Goal: Information Seeking & Learning: Learn about a topic

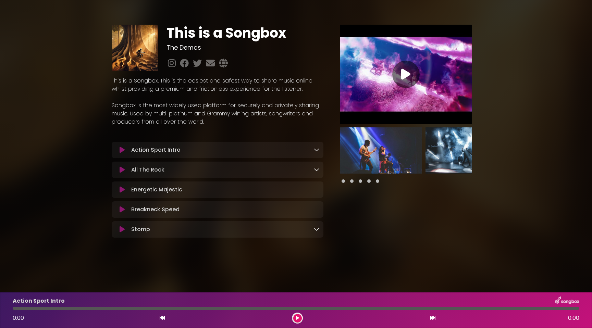
click at [316, 150] on icon at bounding box center [316, 149] width 5 height 5
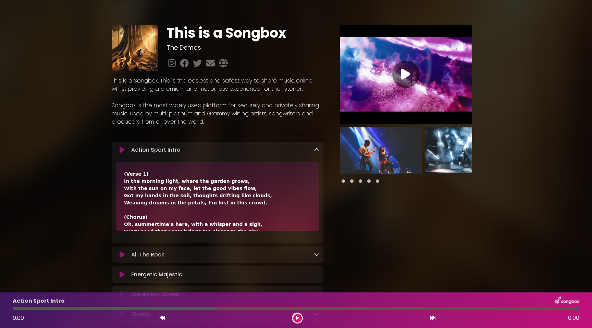
click at [316, 150] on icon at bounding box center [316, 149] width 5 height 5
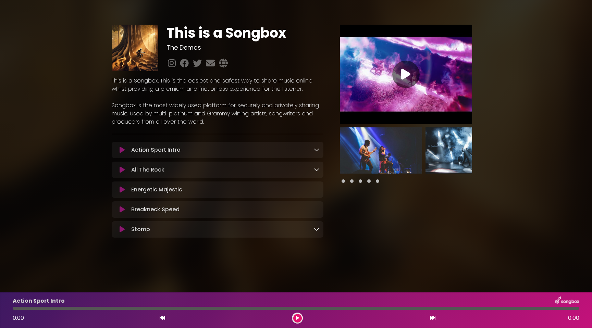
click at [275, 173] on div "All The Rock Loading Track..." at bounding box center [224, 170] width 191 height 8
click at [318, 173] on link at bounding box center [316, 170] width 5 height 8
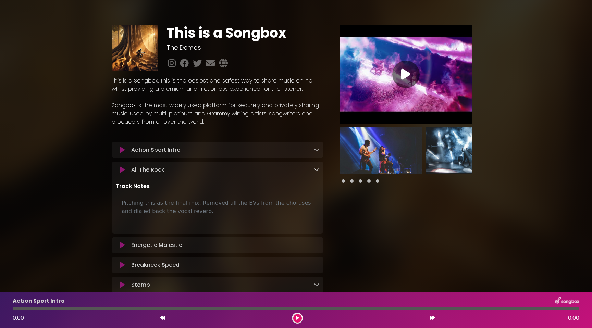
click at [317, 173] on link at bounding box center [316, 170] width 5 height 8
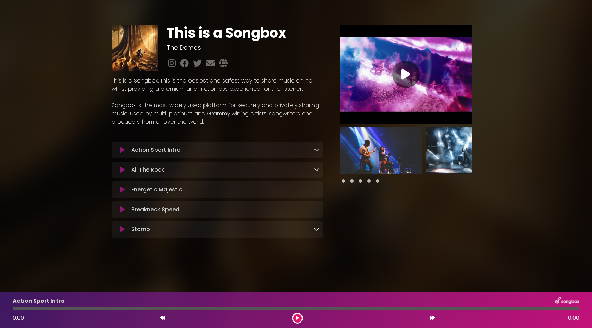
click at [315, 191] on div "Energetic Majestic Loading Track..." at bounding box center [224, 190] width 191 height 8
click at [317, 229] on icon at bounding box center [316, 229] width 5 height 5
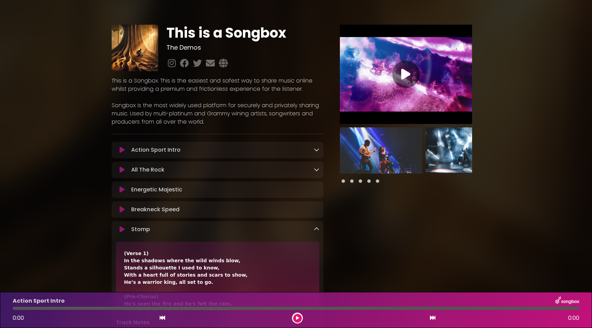
click at [317, 229] on icon at bounding box center [316, 229] width 5 height 5
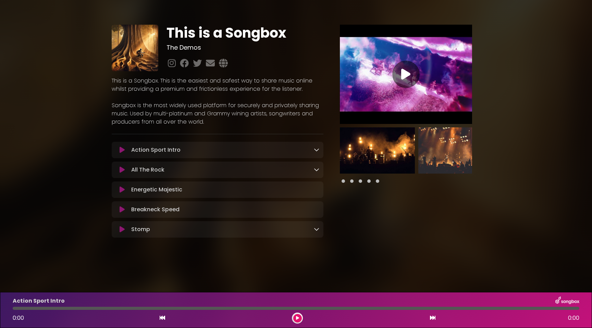
scroll to position [0, 292]
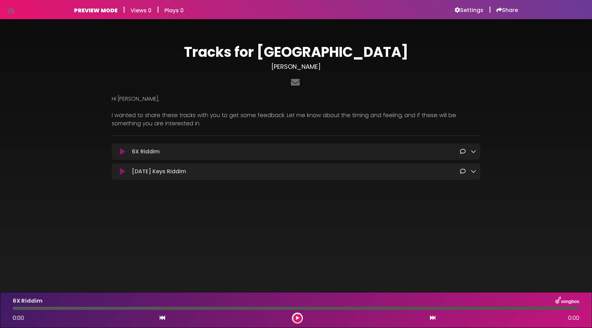
click at [472, 155] on link at bounding box center [473, 152] width 5 height 8
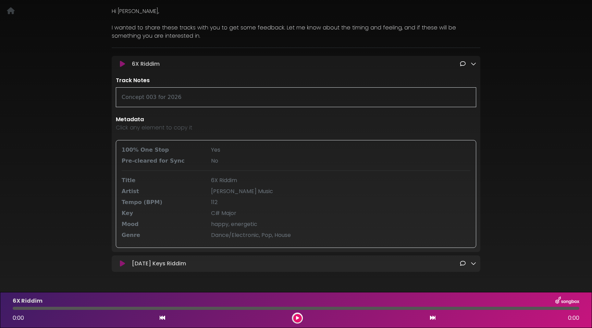
scroll to position [100, 0]
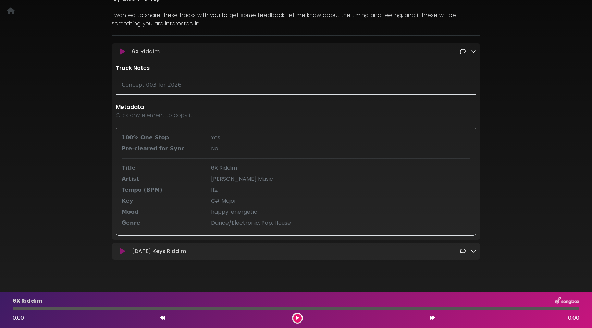
click at [473, 52] on icon at bounding box center [473, 51] width 5 height 5
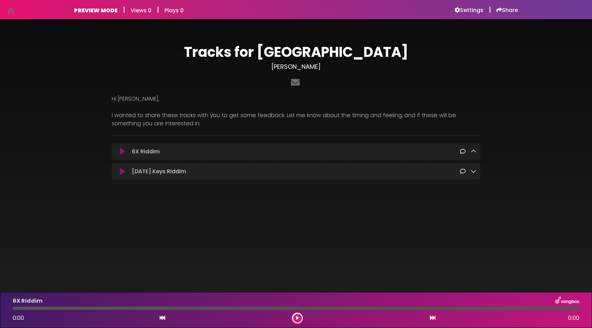
click at [474, 170] on icon at bounding box center [473, 171] width 5 height 5
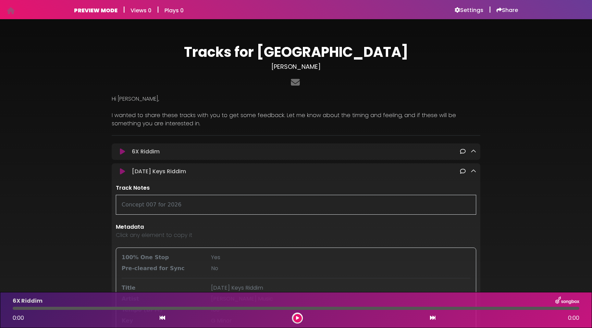
click at [474, 170] on icon at bounding box center [473, 171] width 5 height 5
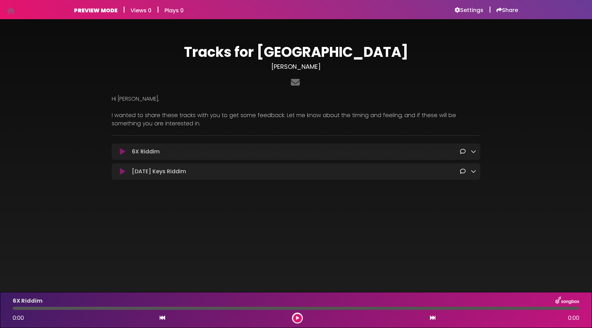
click at [252, 148] on div "6X Riddim Loading Track..." at bounding box center [302, 152] width 347 height 8
click at [472, 152] on icon at bounding box center [473, 151] width 5 height 5
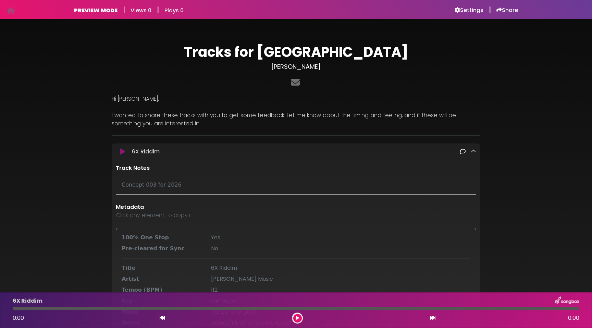
click at [428, 156] on div "6X Riddim Loading Track..." at bounding box center [296, 242] width 369 height 196
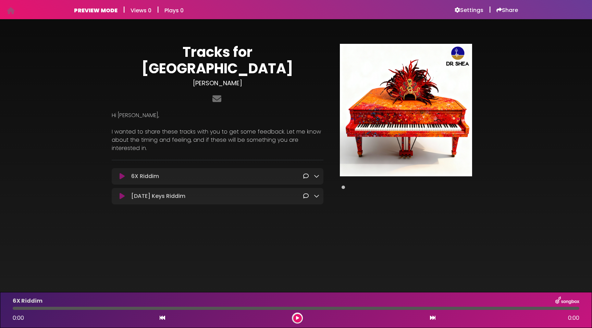
click at [216, 80] on h3 "[PERSON_NAME]" at bounding box center [218, 84] width 212 height 8
click at [233, 80] on h3 "[PERSON_NAME]" at bounding box center [218, 84] width 212 height 8
click at [218, 94] on icon at bounding box center [217, 98] width 12 height 9
click at [319, 168] on div "6X Riddim Loading Track..." at bounding box center [218, 176] width 212 height 16
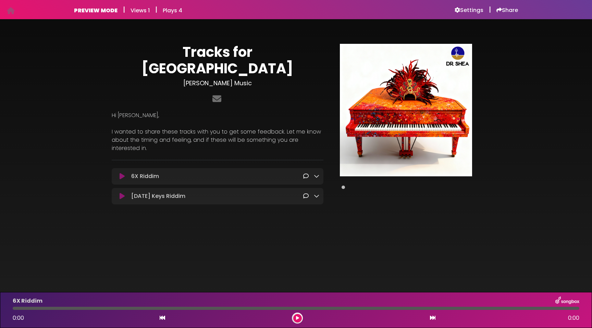
click at [314, 173] on icon at bounding box center [316, 175] width 5 height 5
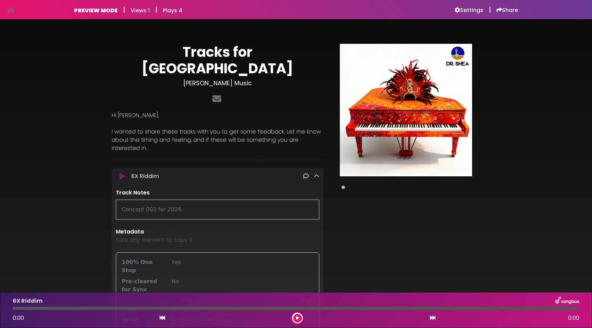
click at [314, 173] on icon at bounding box center [316, 175] width 5 height 5
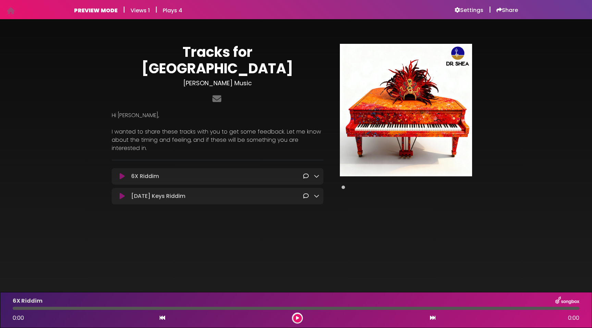
click at [138, 11] on h6 "Views 1" at bounding box center [140, 10] width 19 height 7
click at [9, 11] on icon at bounding box center [11, 11] width 8 height 0
